Goal: Check status: Check status

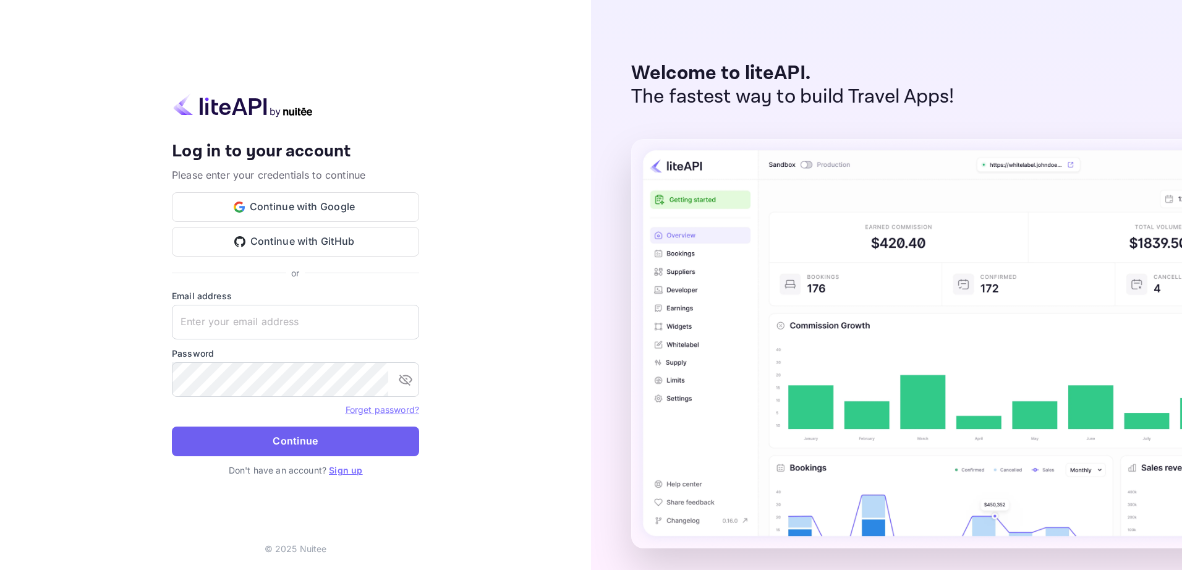
type input "[EMAIL_ADDRESS][DOMAIN_NAME]"
click at [298, 434] on button "Continue" at bounding box center [295, 441] width 247 height 30
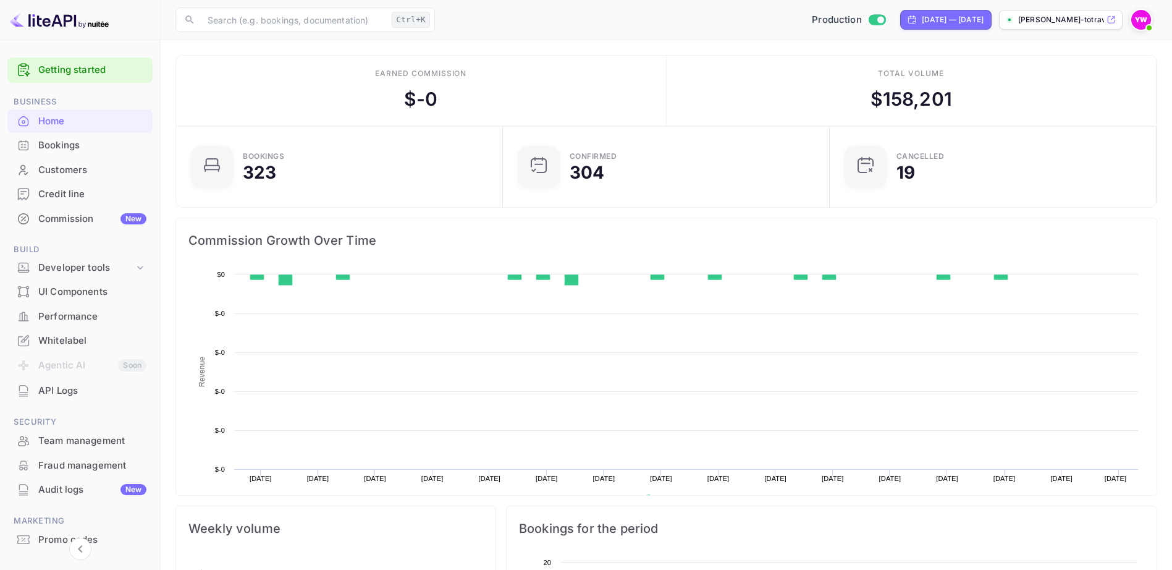
scroll to position [10, 10]
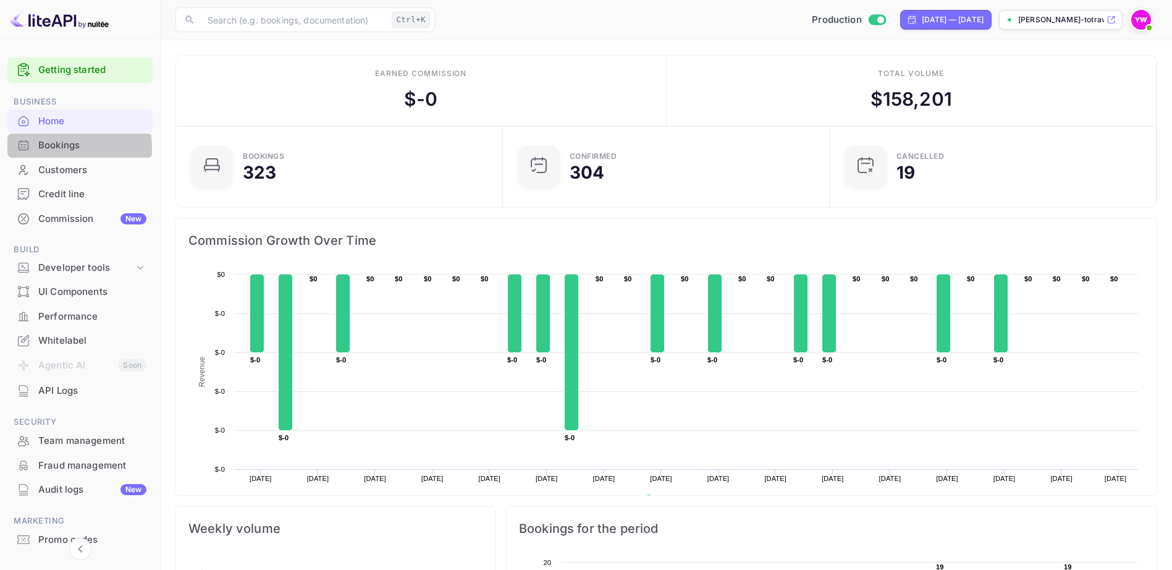
click at [51, 148] on div "Bookings" at bounding box center [92, 145] width 108 height 14
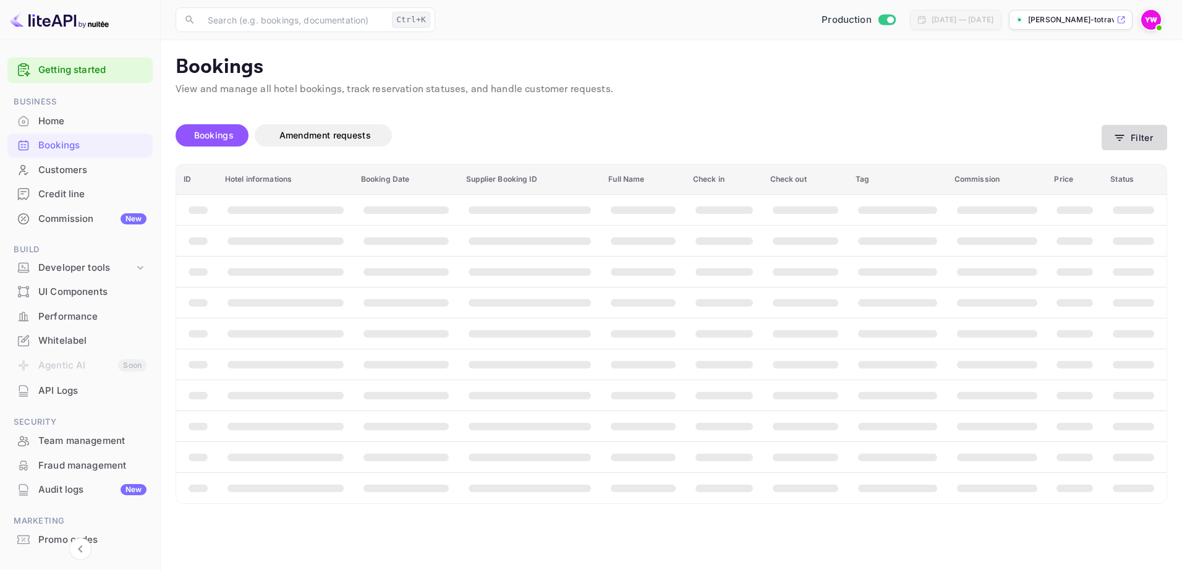
click at [1124, 137] on icon "button" at bounding box center [1119, 138] width 12 height 12
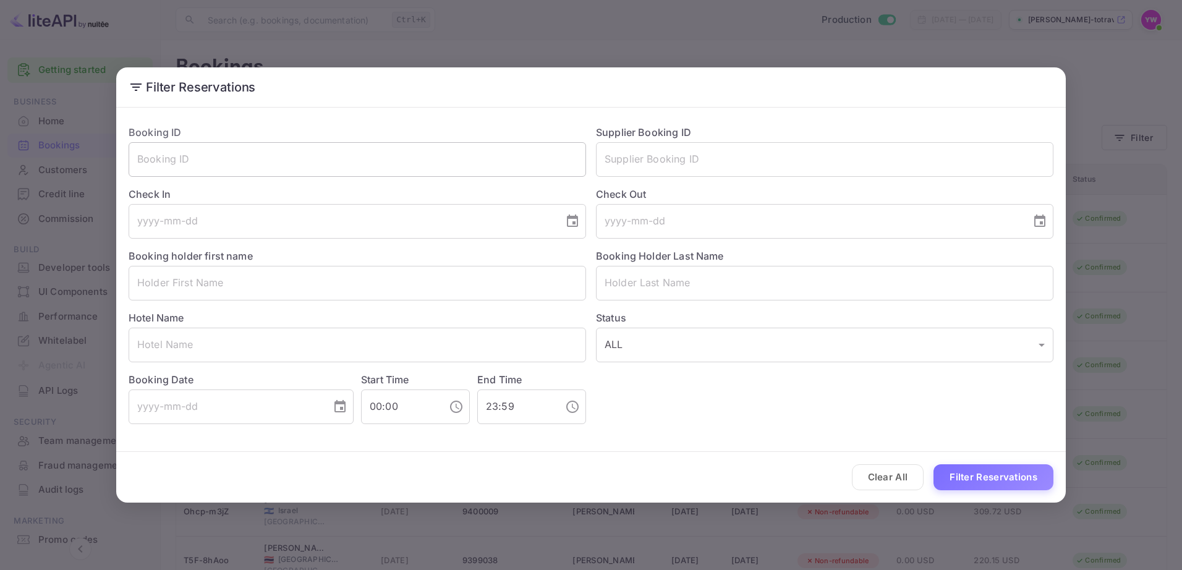
click at [316, 160] on input "text" at bounding box center [357, 159] width 457 height 35
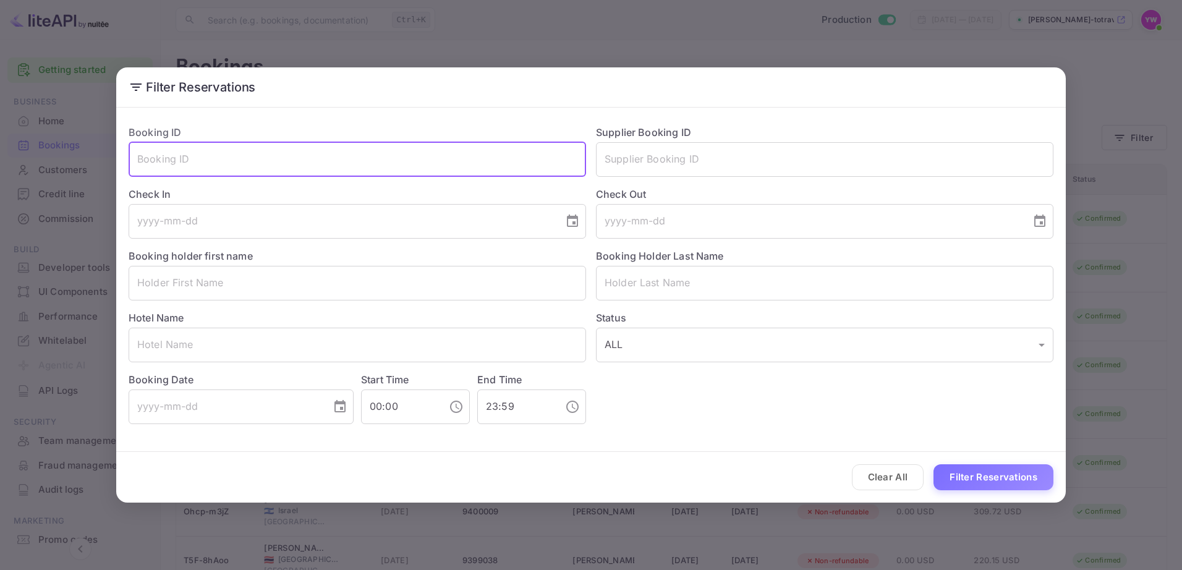
paste input "h1KPp4yxI"
type input "h1KPp4yxI"
click at [933, 464] on button "Filter Reservations" at bounding box center [993, 477] width 120 height 27
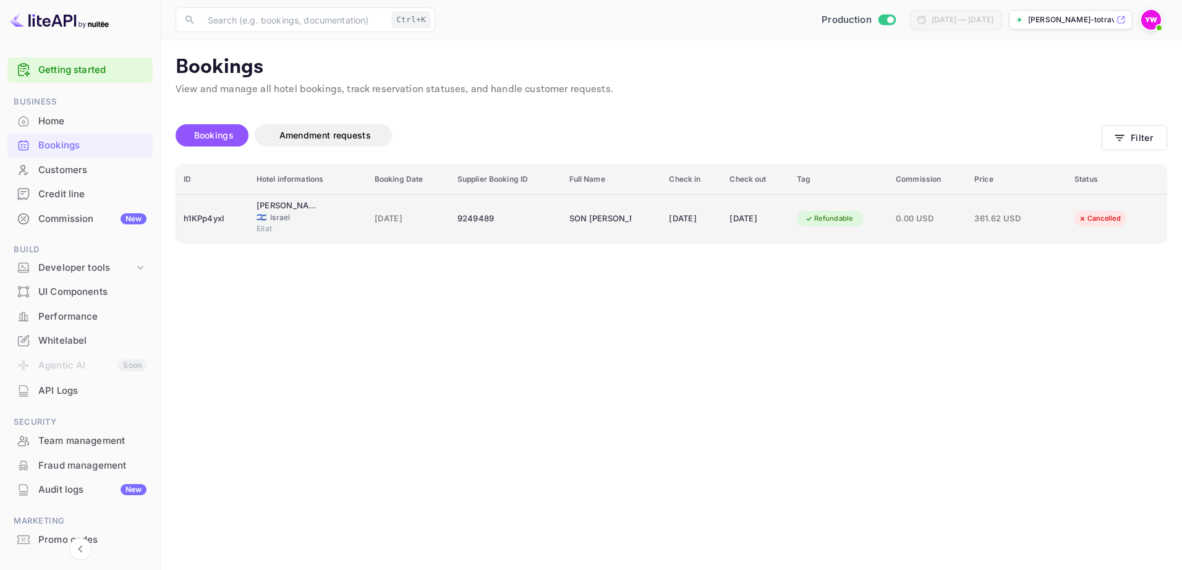
click at [858, 214] on div "Refundable" at bounding box center [829, 218] width 64 height 15
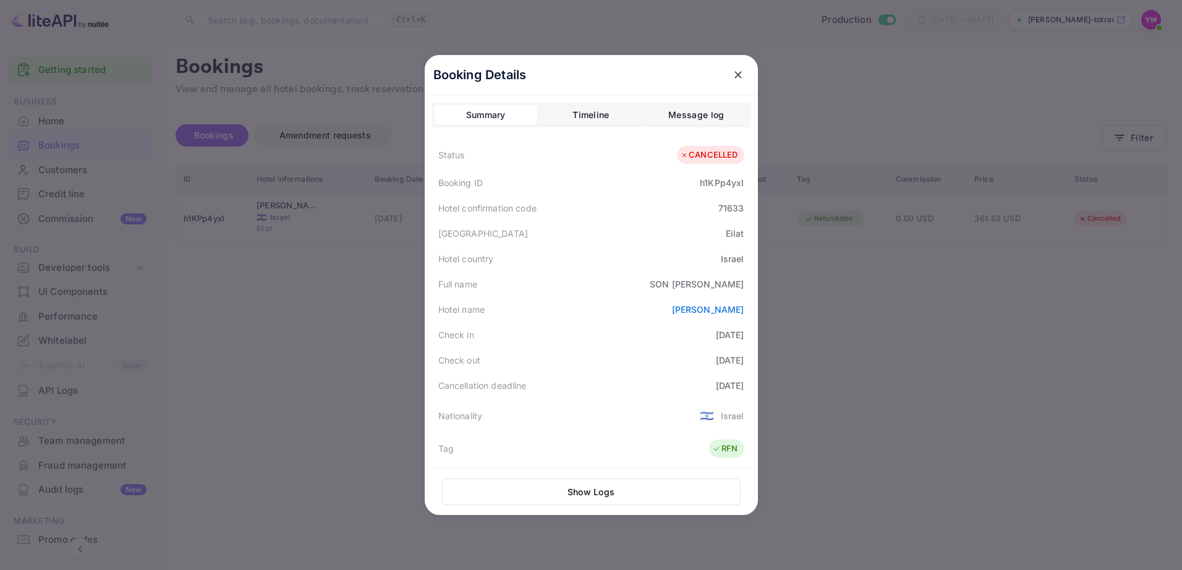
click at [733, 77] on icon "close" at bounding box center [738, 75] width 12 height 12
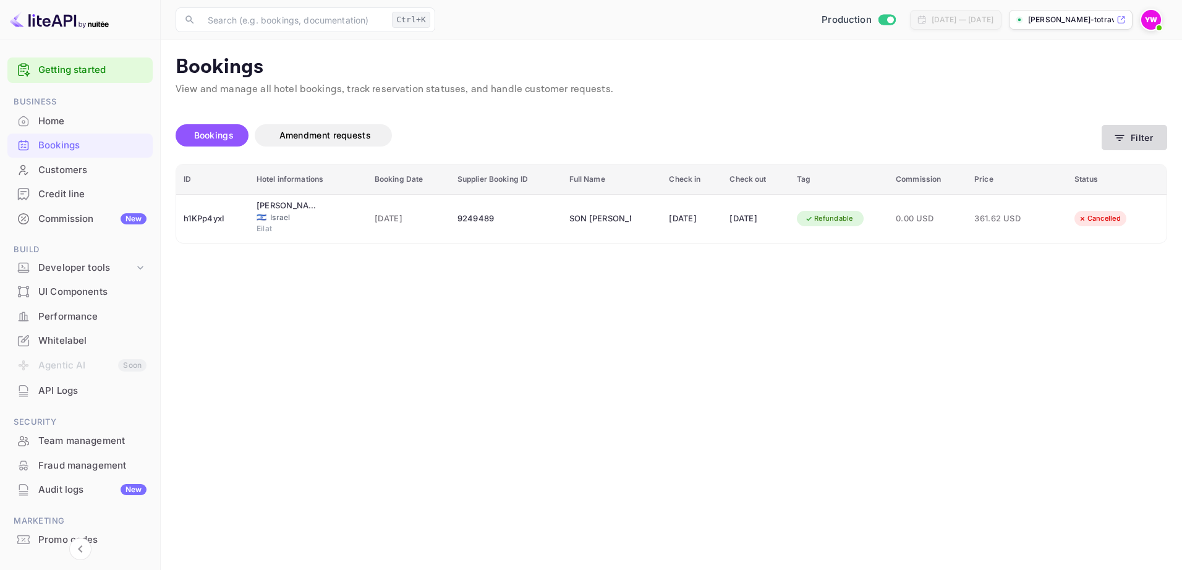
click at [1142, 136] on button "Filter" at bounding box center [1134, 137] width 66 height 25
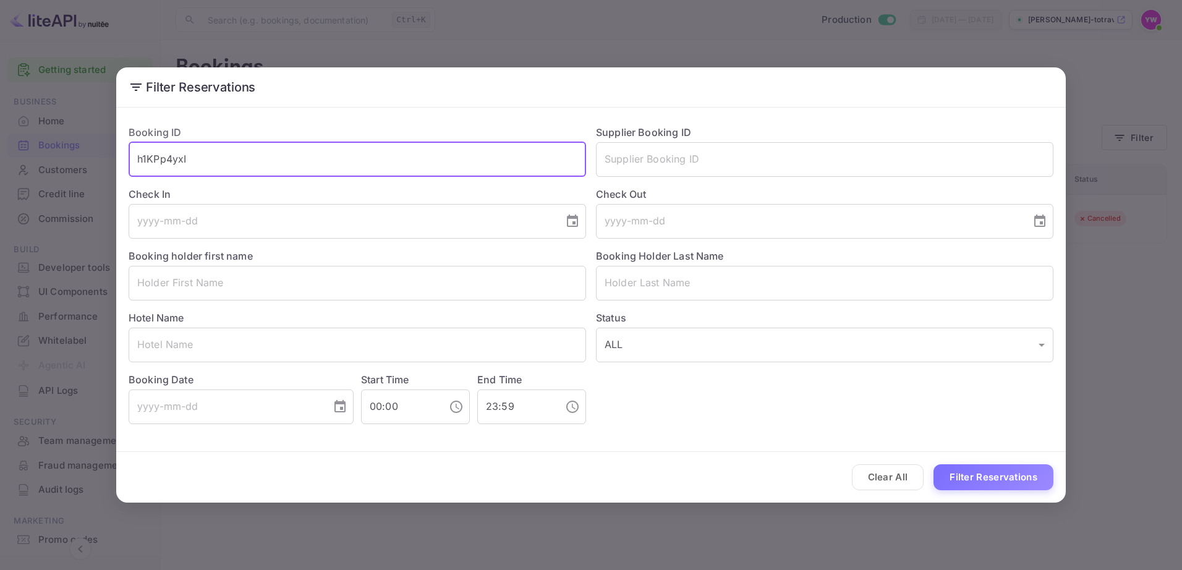
click at [153, 159] on input "h1KPp4yxI" at bounding box center [357, 159] width 457 height 35
paste input "cSqjZSOZL"
type input "cSqjZSOZL"
click at [933, 464] on button "Filter Reservations" at bounding box center [993, 477] width 120 height 27
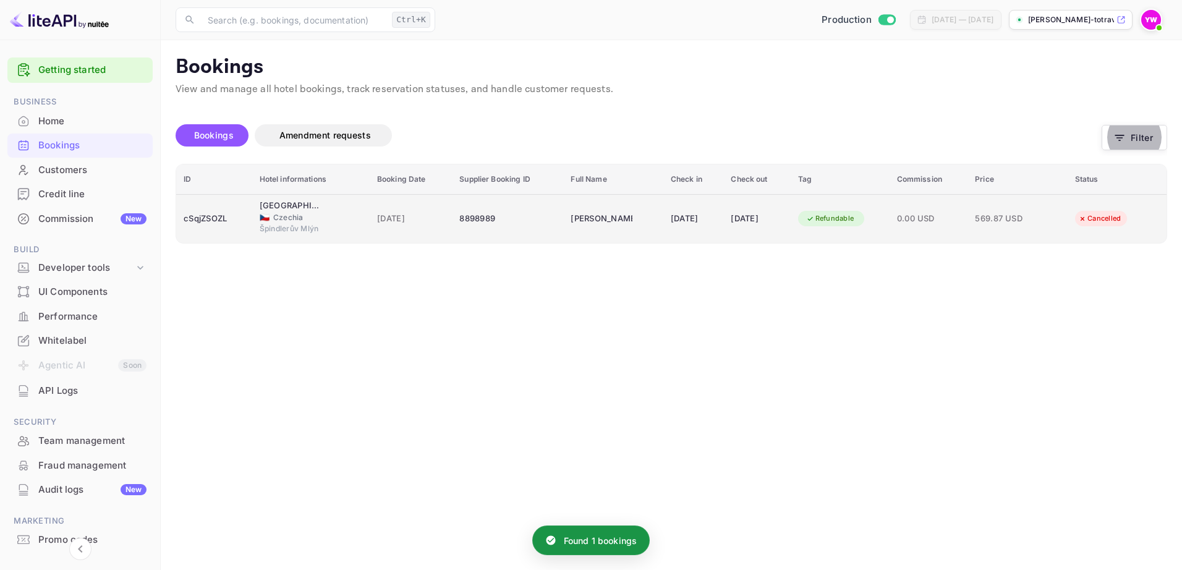
click at [849, 219] on div "Refundable" at bounding box center [830, 218] width 64 height 15
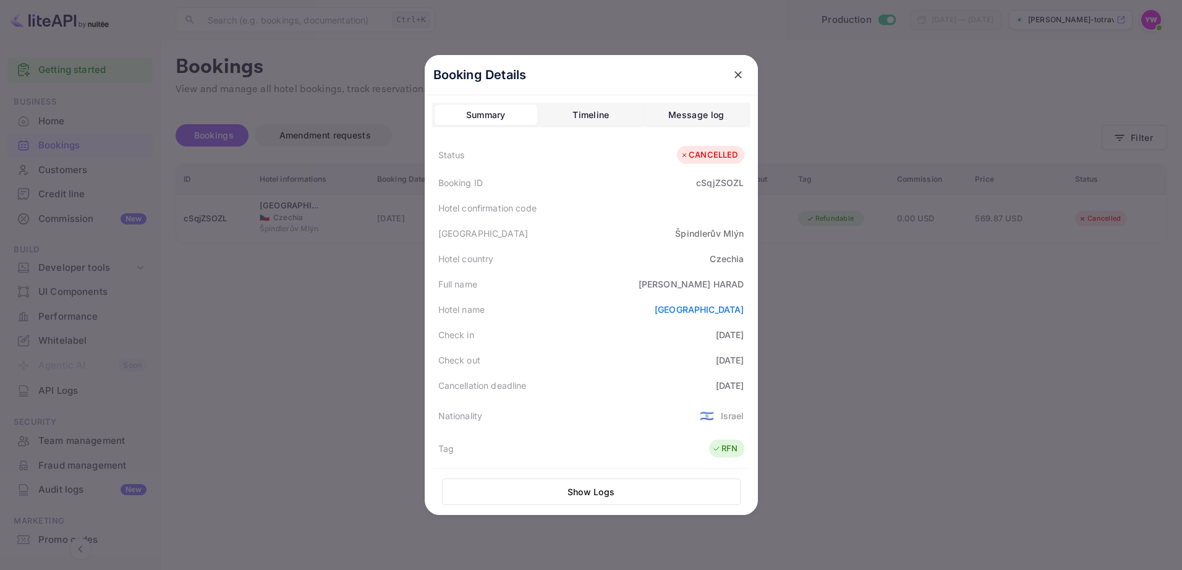
click at [732, 74] on icon "close" at bounding box center [738, 75] width 12 height 12
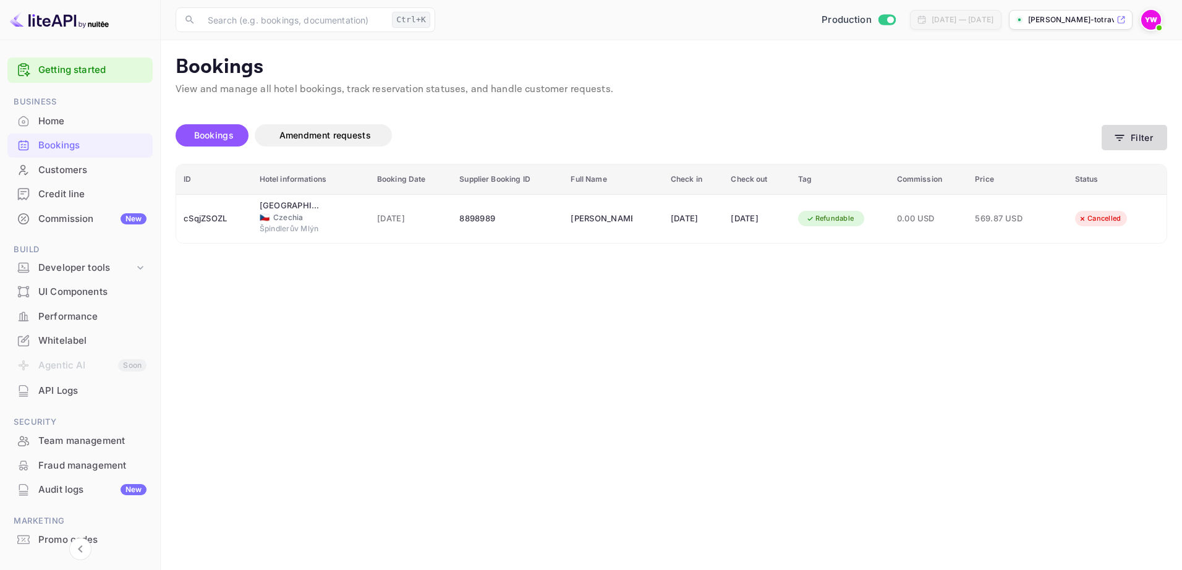
click at [1134, 135] on button "Filter" at bounding box center [1134, 137] width 66 height 25
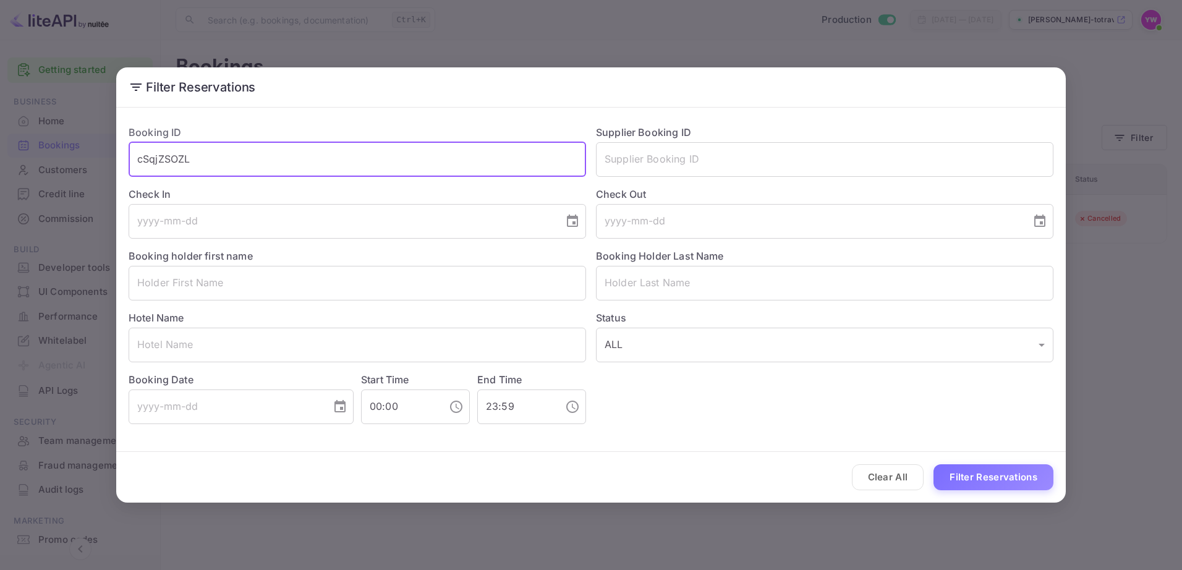
drag, startPoint x: 337, startPoint y: 163, endPoint x: 75, endPoint y: 150, distance: 263.0
click at [75, 150] on div "Filter Reservations Booking ID cSqjZSOZL ​ Supplier Booking ID ​ Check In ​ Che…" at bounding box center [591, 285] width 1182 height 570
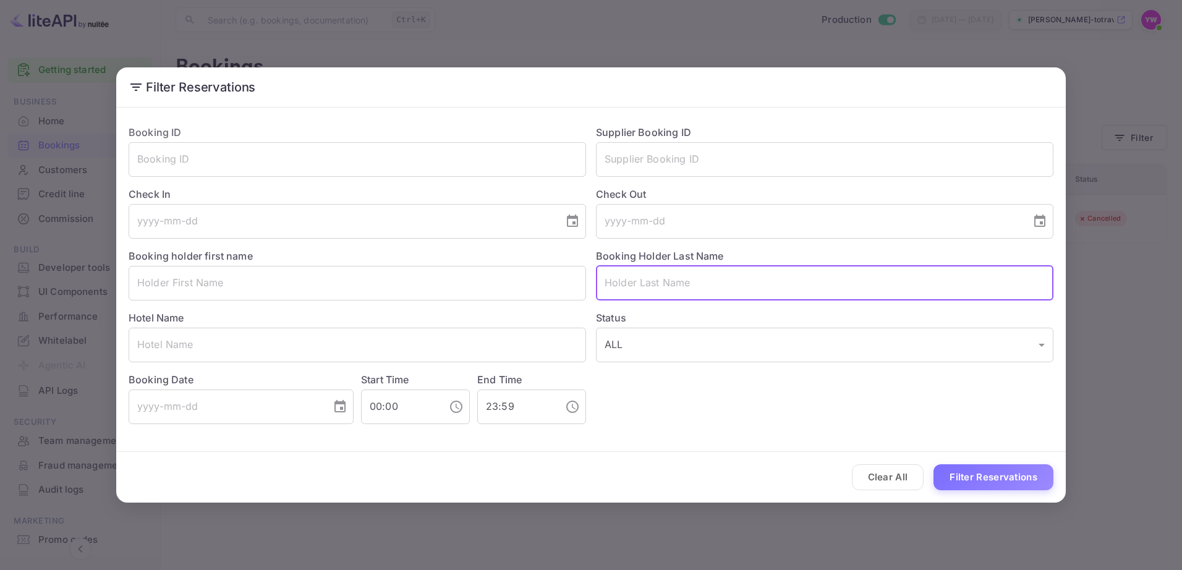
click at [692, 284] on input "text" at bounding box center [824, 283] width 457 height 35
paste input "[PERSON_NAME]"
type input "[PERSON_NAME]"
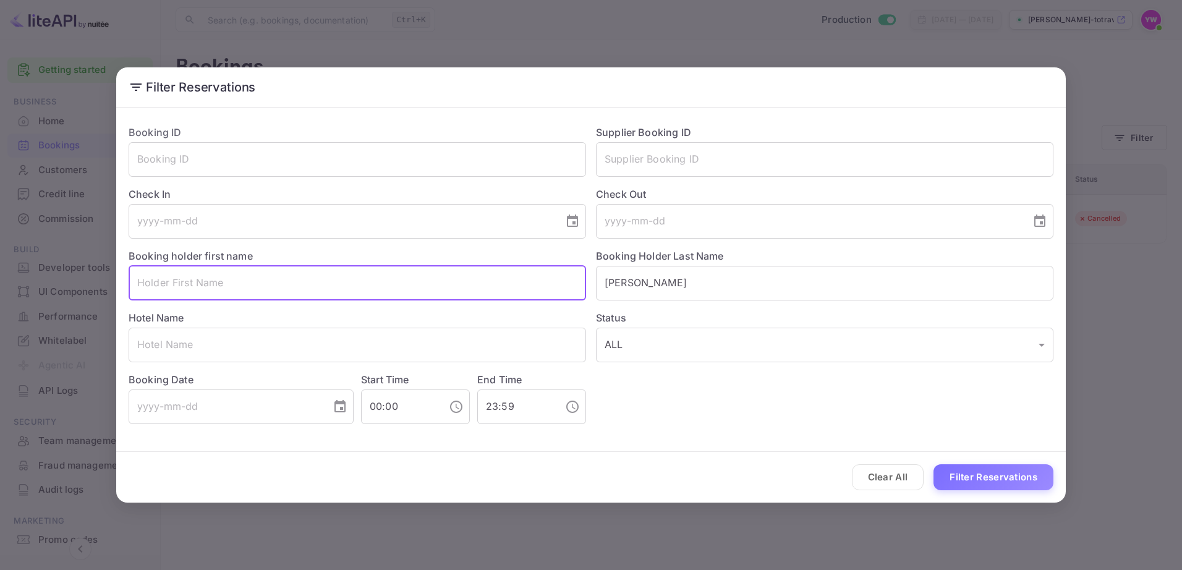
click at [501, 284] on input "text" at bounding box center [357, 283] width 457 height 35
paste input "[PERSON_NAME]"
type input "ROEE"
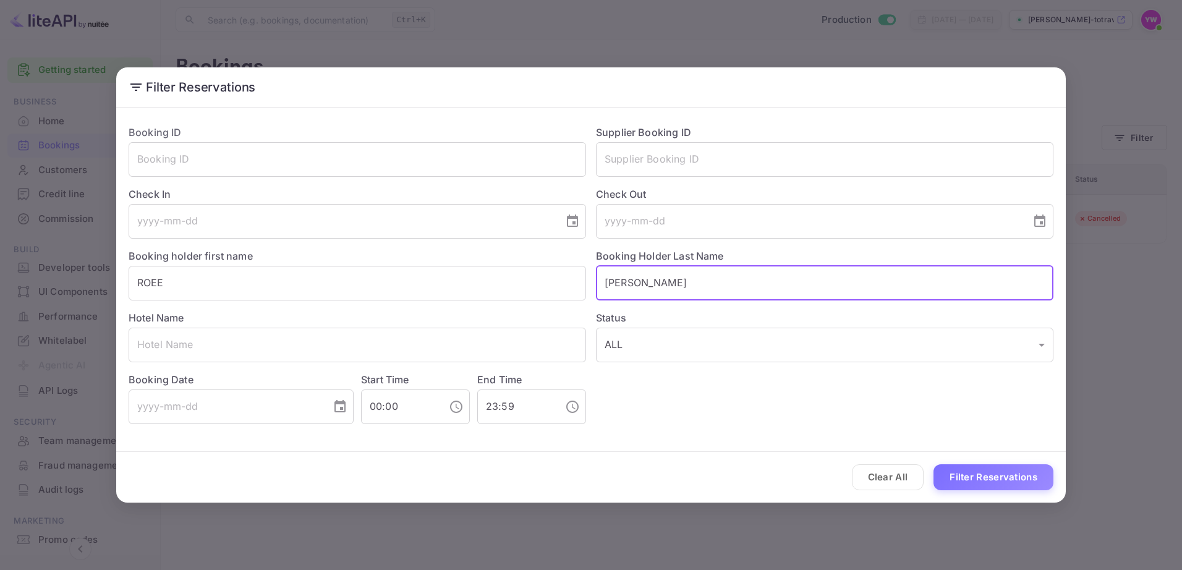
click at [634, 284] on input "[PERSON_NAME]" at bounding box center [824, 283] width 457 height 35
type input "YAISH"
click at [992, 478] on button "Filter Reservations" at bounding box center [993, 477] width 120 height 27
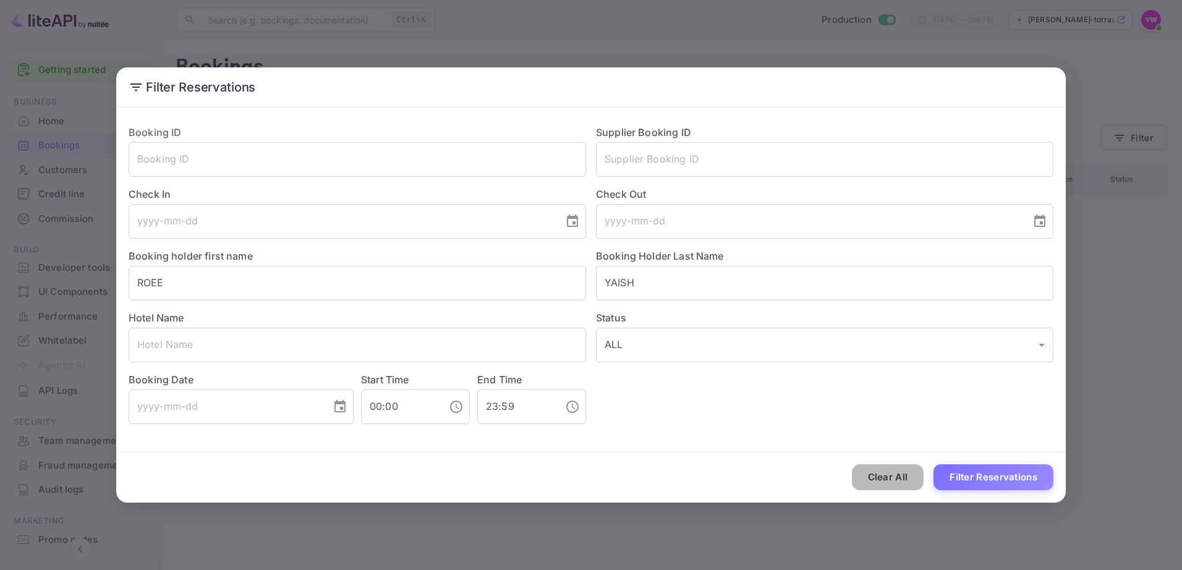
click at [902, 476] on button "Clear All" at bounding box center [888, 477] width 72 height 27
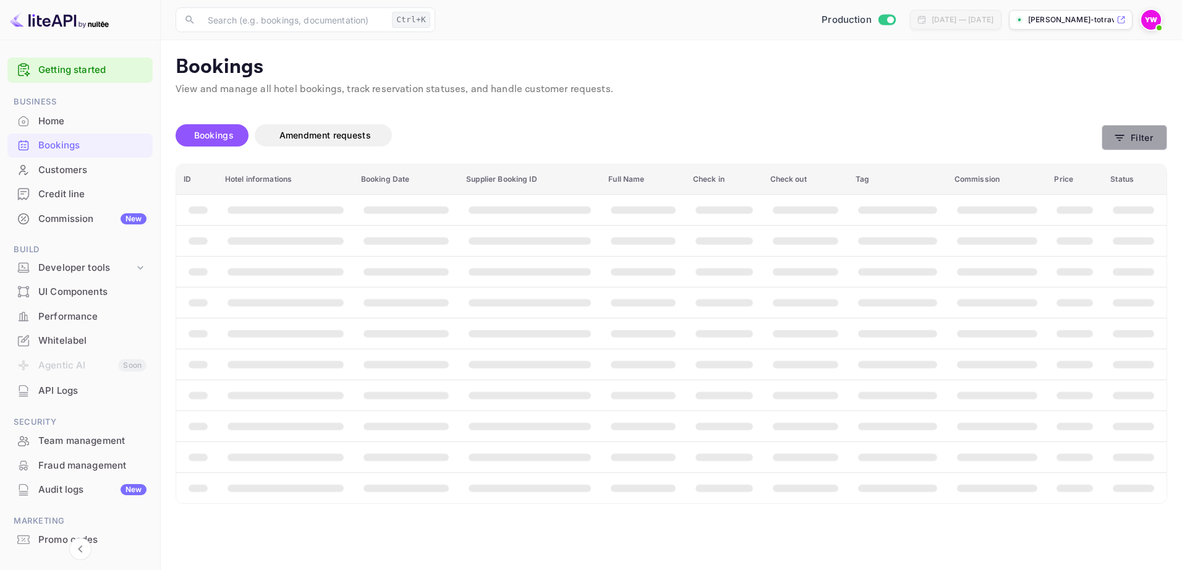
click at [1125, 137] on icon "button" at bounding box center [1119, 138] width 12 height 12
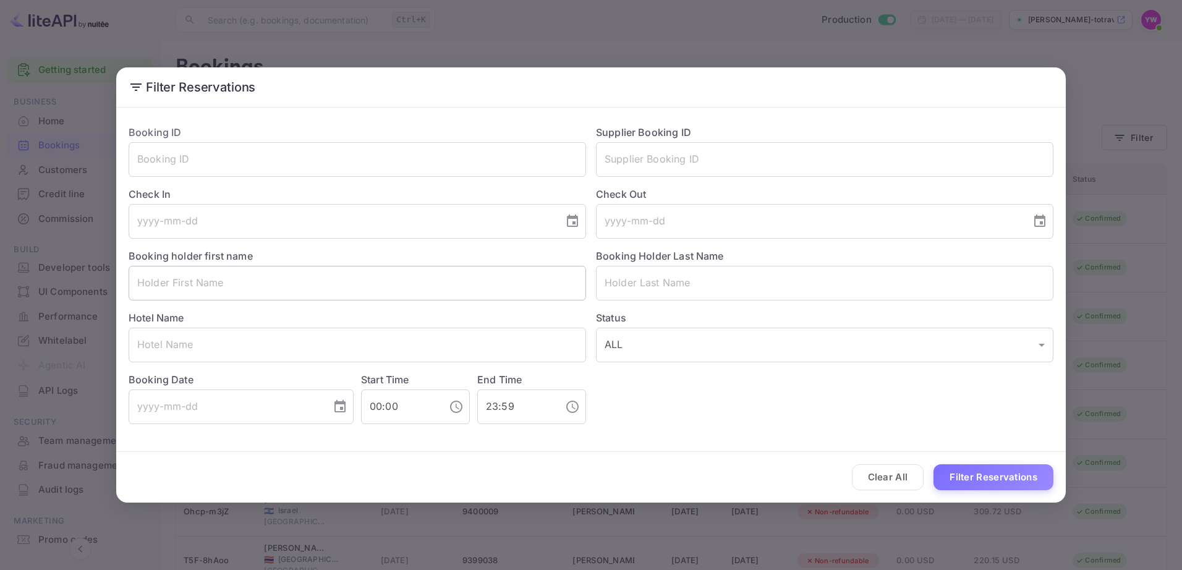
click at [220, 285] on input "text" at bounding box center [357, 283] width 457 height 35
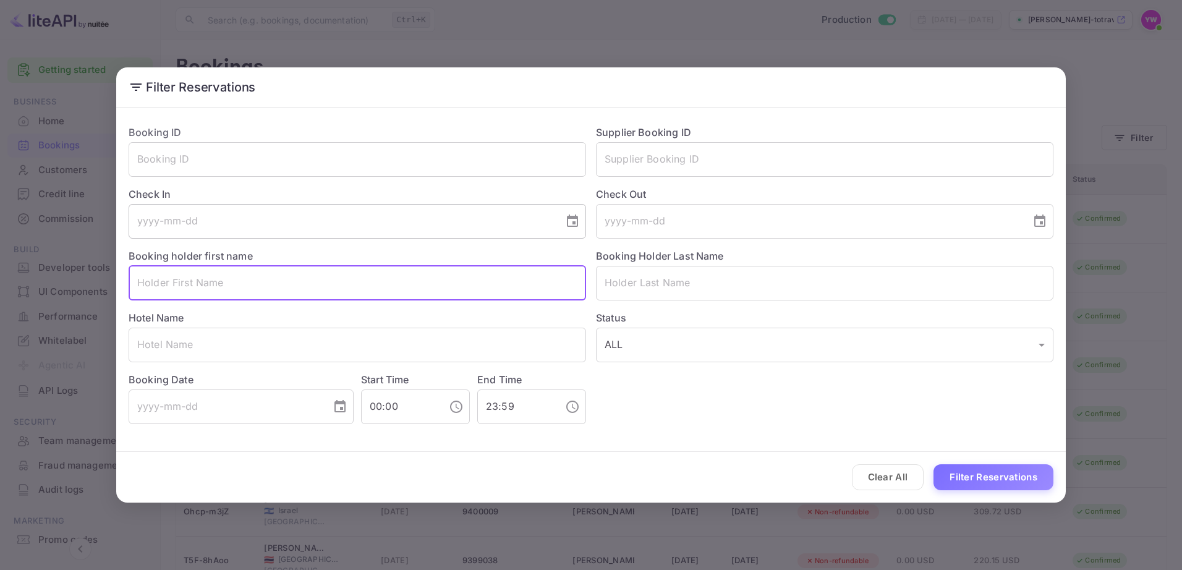
click at [224, 238] on input "tel" at bounding box center [342, 221] width 426 height 35
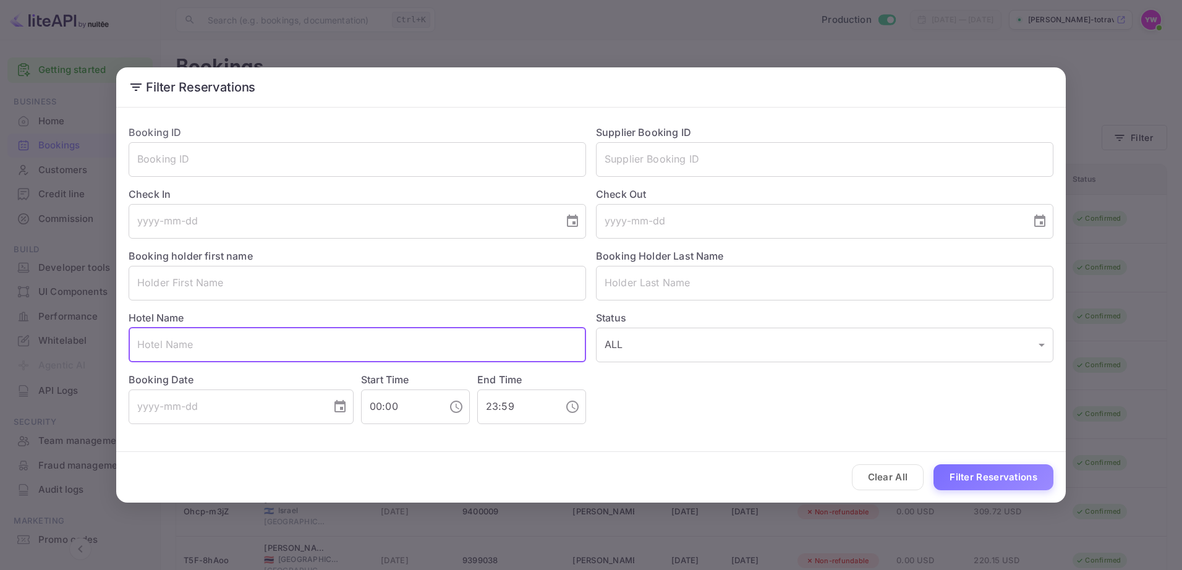
click at [210, 342] on input "text" at bounding box center [357, 345] width 457 height 35
paste input "Brown Red Sea"
type input "Brown Red Sea"
click at [933, 464] on button "Filter Reservations" at bounding box center [993, 477] width 120 height 27
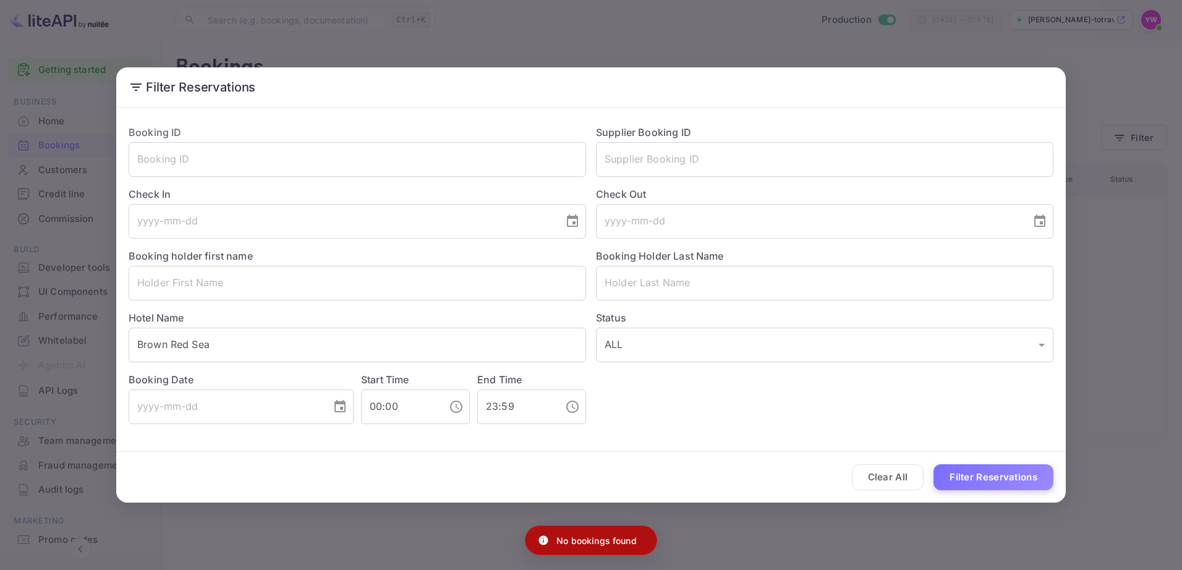
click at [581, 541] on p "No bookings found" at bounding box center [596, 540] width 80 height 13
copy div "No bookings found"
click at [889, 483] on button "Clear All" at bounding box center [888, 477] width 72 height 27
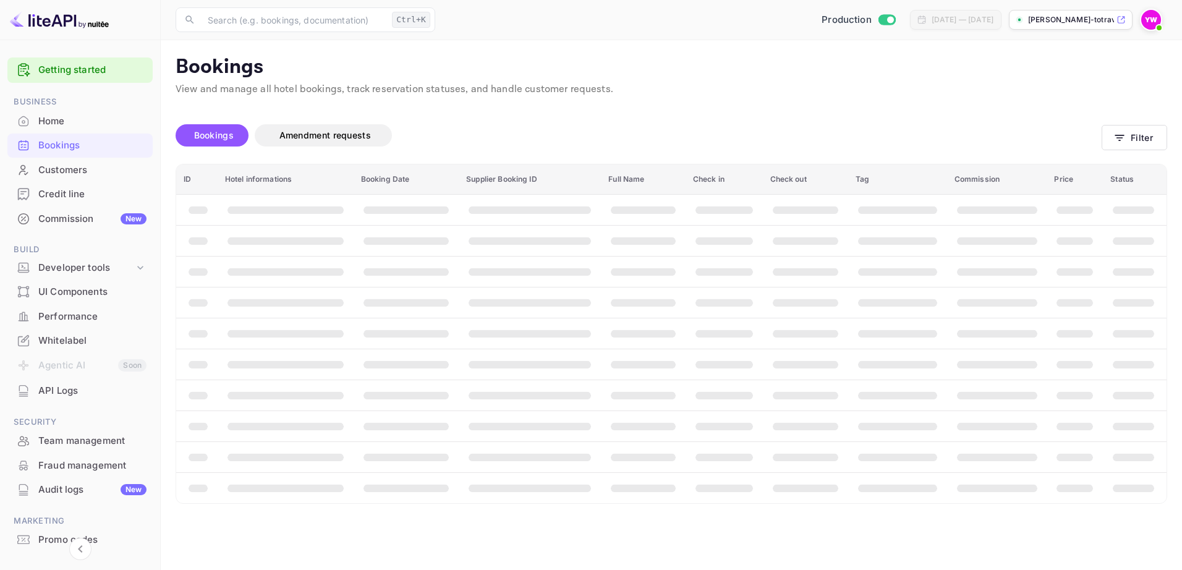
click at [214, 137] on span "Bookings" at bounding box center [214, 135] width 40 height 11
